Goal: Task Accomplishment & Management: Complete application form

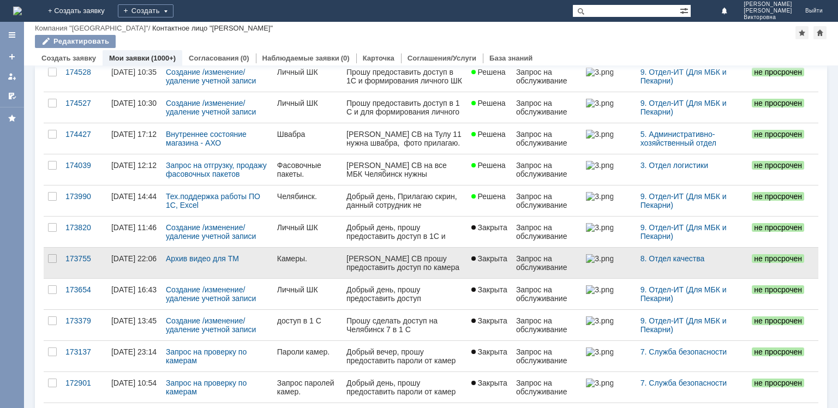
click at [277, 257] on div "Камеры." at bounding box center [307, 258] width 61 height 9
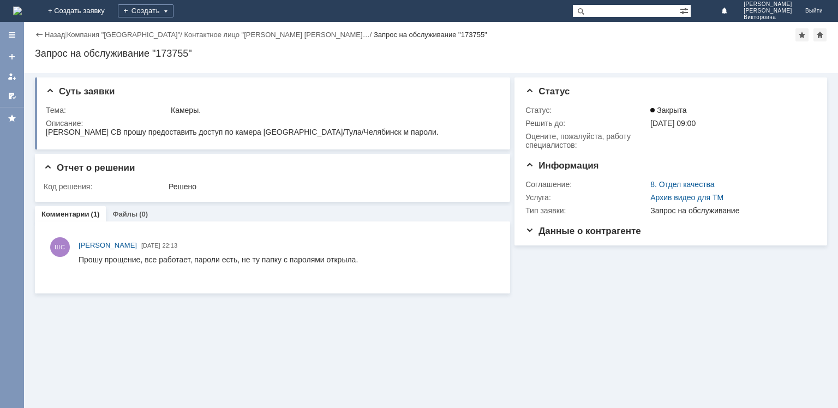
click at [34, 31] on div "Назад | Компания "[GEOGRAPHIC_DATA]" / Контактное лицо "[PERSON_NAME] Светл… / …" at bounding box center [431, 47] width 814 height 51
click at [39, 33] on div "Назад" at bounding box center [50, 35] width 30 height 8
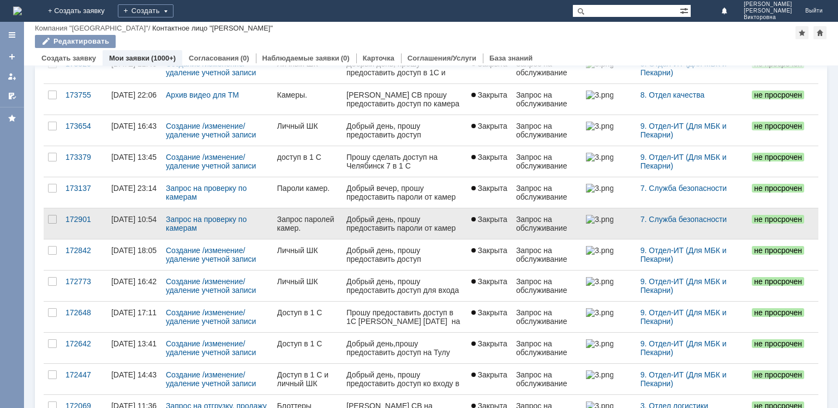
click at [297, 215] on div "Запрос паролей камер." at bounding box center [307, 223] width 61 height 17
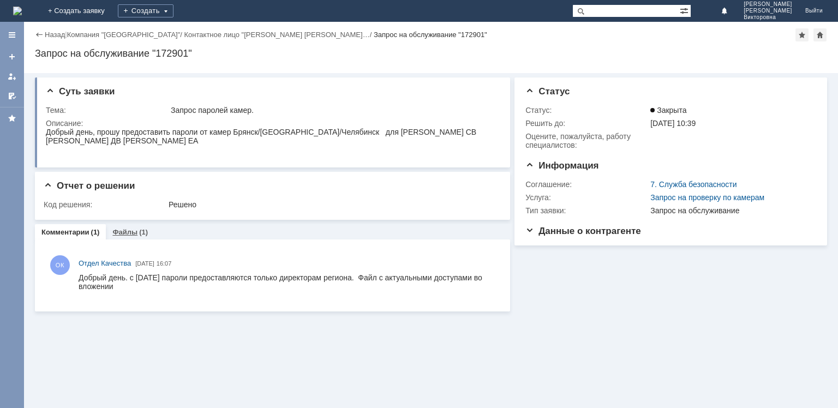
click at [117, 231] on link "Файлы" at bounding box center [124, 232] width 25 height 8
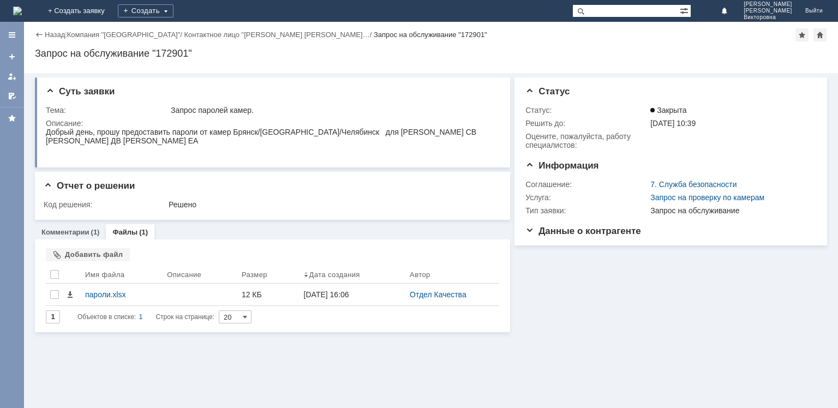
click at [118, 229] on link "Файлы" at bounding box center [124, 232] width 25 height 8
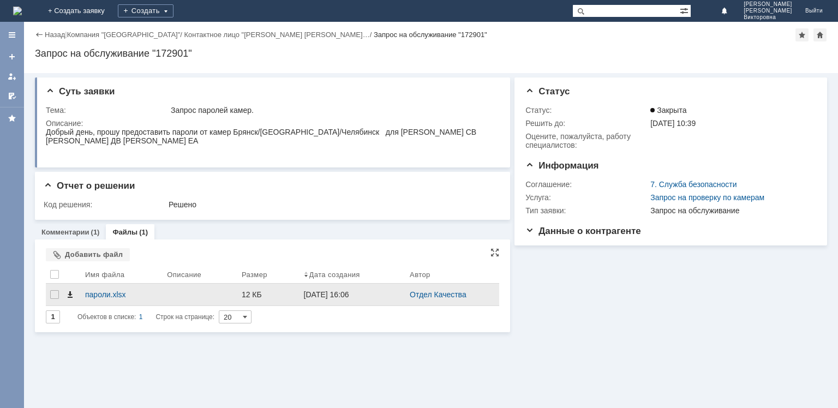
click at [68, 296] on span at bounding box center [69, 294] width 9 height 9
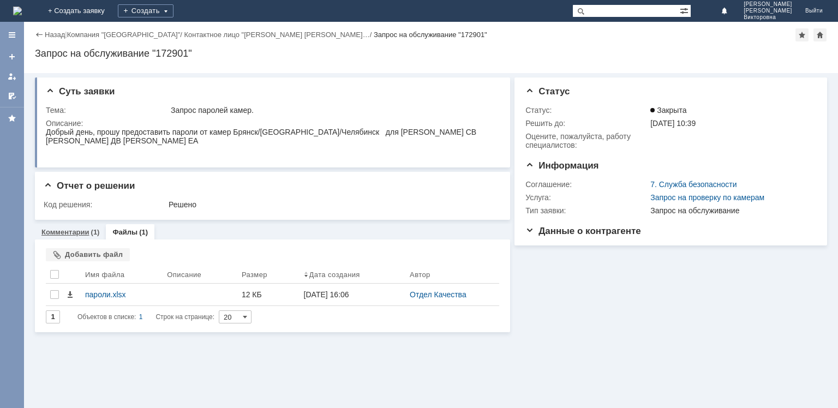
click at [68, 234] on link "Комментарии" at bounding box center [65, 232] width 48 height 8
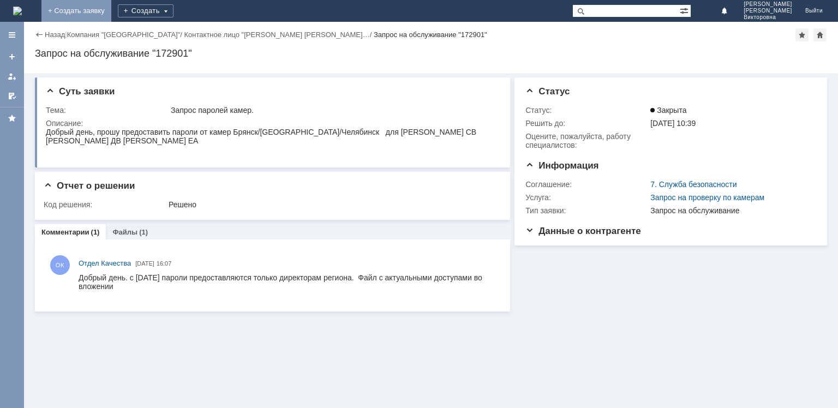
click at [111, 11] on link "+ Создать заявку" at bounding box center [76, 11] width 70 height 22
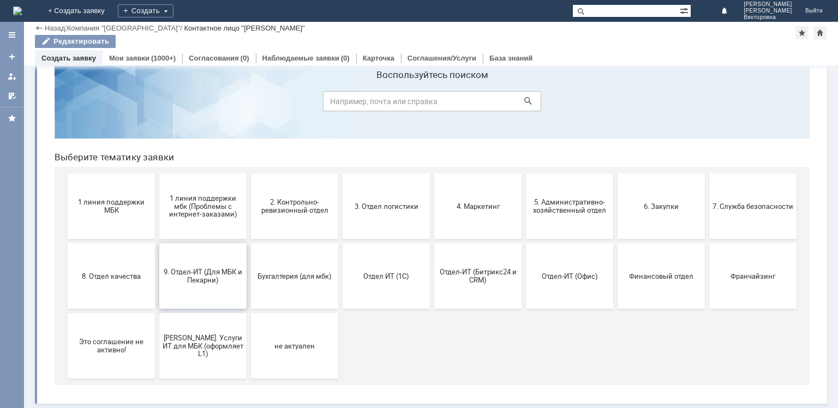
scroll to position [36, 0]
click at [762, 203] on span "7. Служба безопасности" at bounding box center [752, 206] width 81 height 8
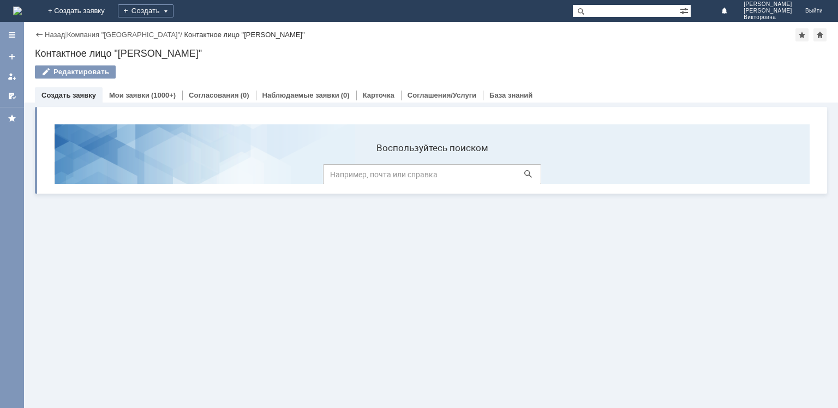
scroll to position [0, 0]
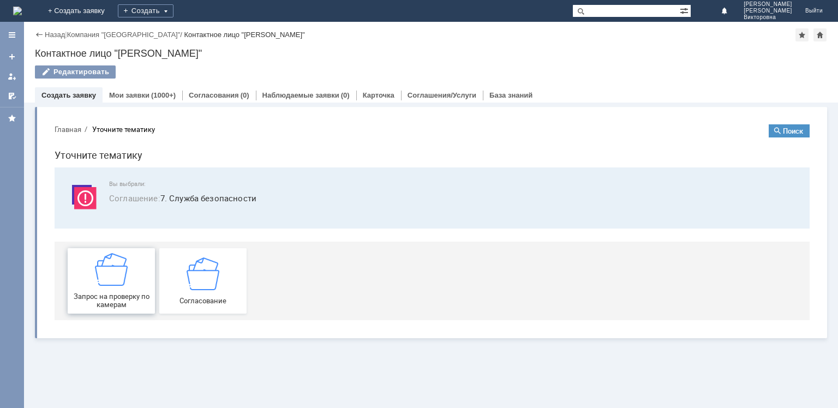
click at [92, 272] on div "Запрос на проверку по камерам" at bounding box center [111, 281] width 81 height 56
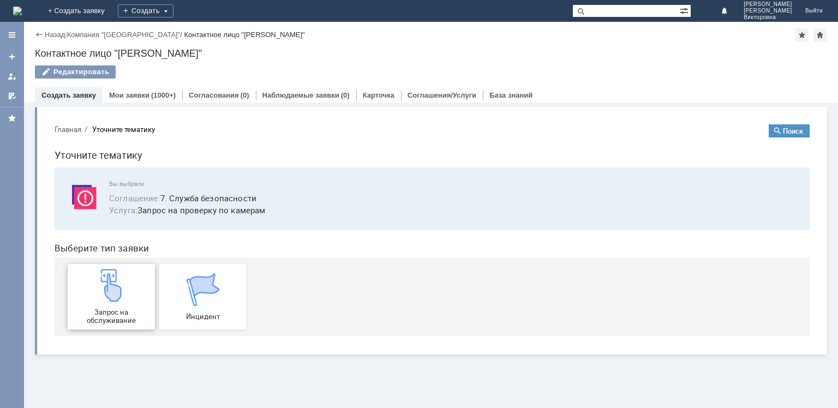
click at [93, 290] on div "Запрос на обслуживание" at bounding box center [111, 297] width 81 height 56
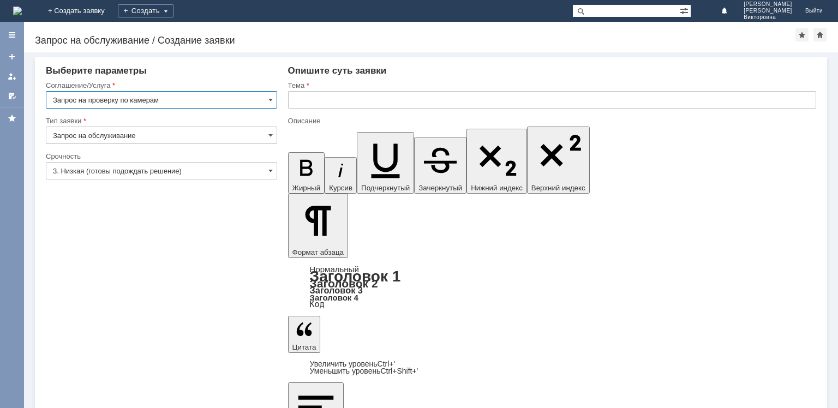
click at [314, 99] on input "text" at bounding box center [552, 99] width 528 height 17
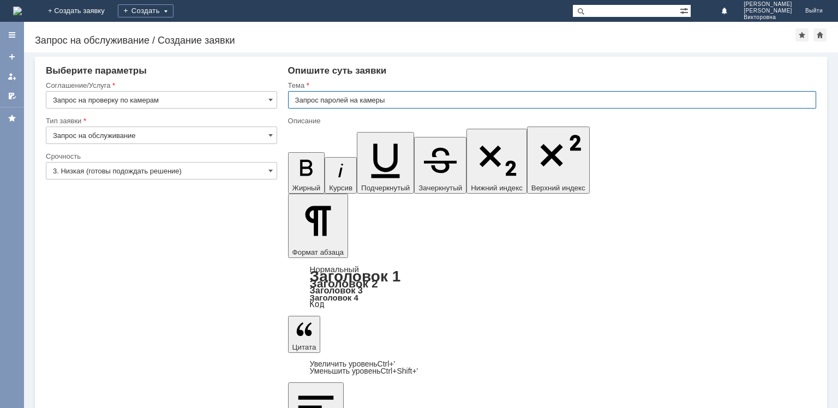
type input "Запрос паролей на камеры"
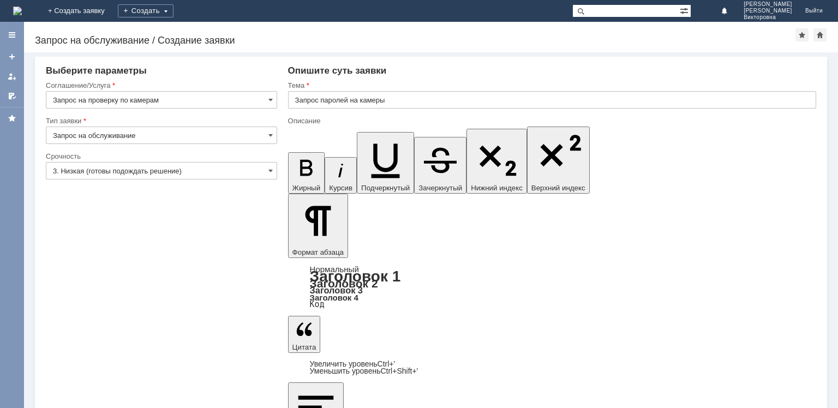
click at [159, 165] on input "3. Низкая (готовы подождать решение)" at bounding box center [161, 170] width 231 height 17
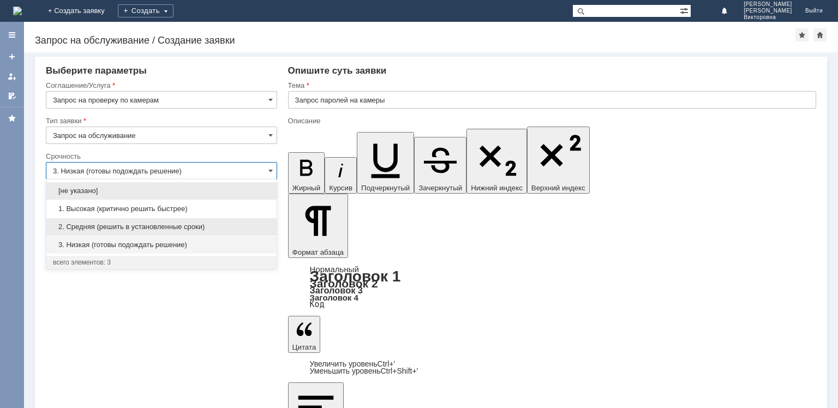
click at [106, 228] on span "2. Средняя (решить в установленные сроки)" at bounding box center [161, 226] width 217 height 9
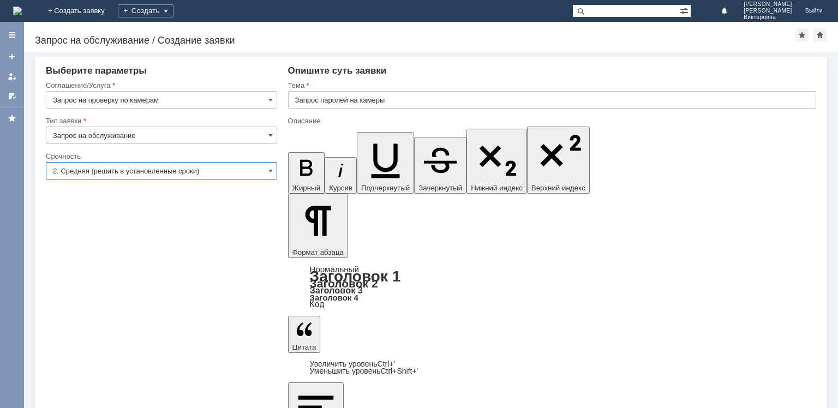
type input "2. Средняя (решить в установленные сроки)"
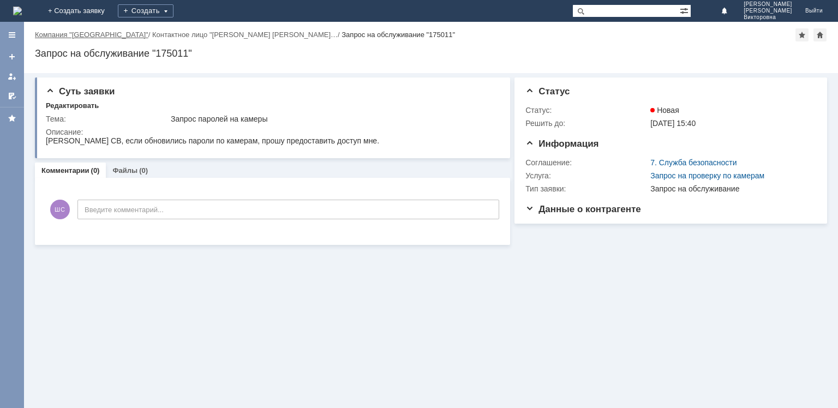
click at [107, 34] on link "Компания "[GEOGRAPHIC_DATA]"" at bounding box center [91, 35] width 113 height 8
